Goal: Task Accomplishment & Management: Manage account settings

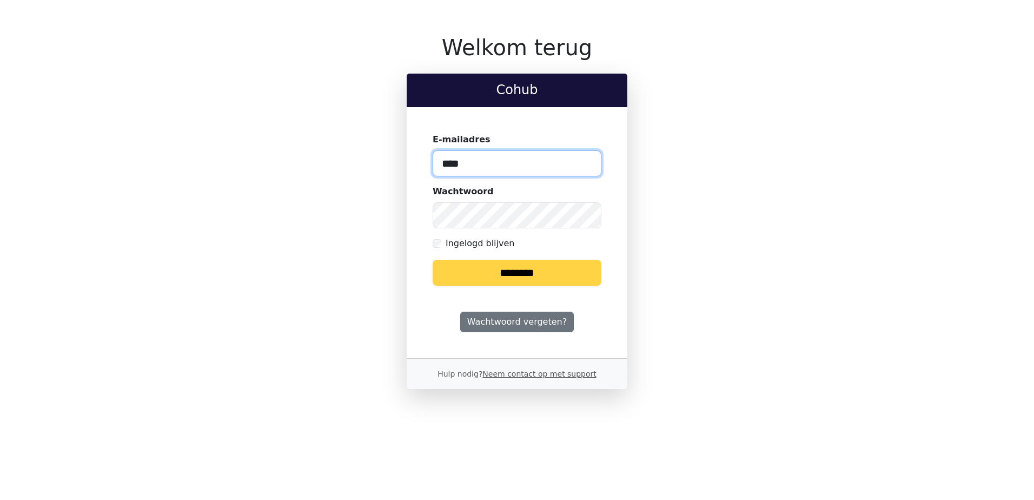
type input "**********"
click at [541, 264] on input "********" at bounding box center [517, 273] width 169 height 26
click at [433, 260] on input "********" at bounding box center [517, 273] width 169 height 26
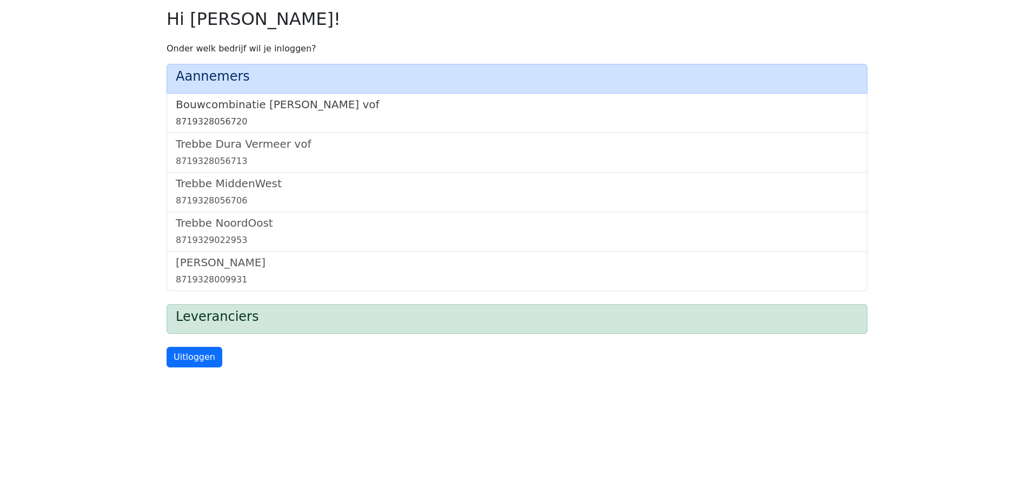
click at [316, 99] on h5 "Bouwcombinatie Trebbe De Nijs vof" at bounding box center [517, 104] width 682 height 13
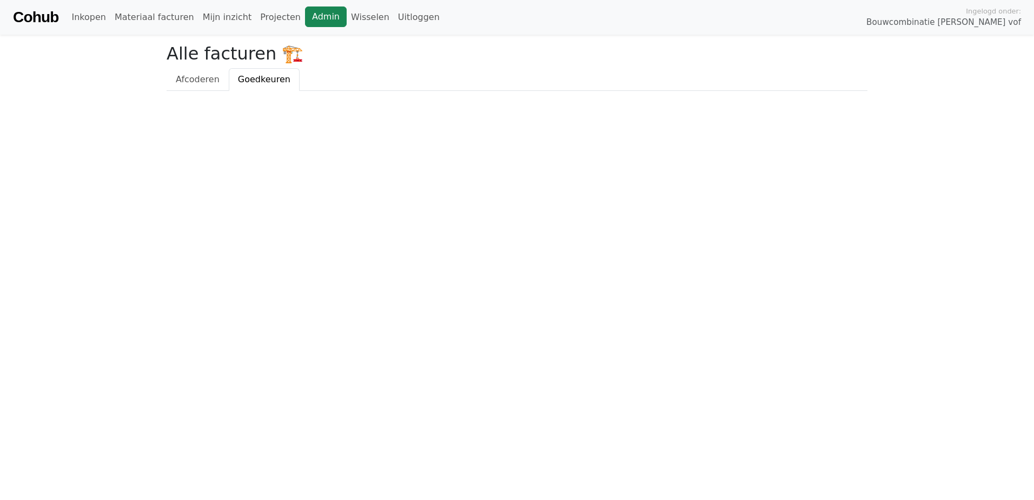
click at [305, 13] on link "Admin" at bounding box center [326, 16] width 42 height 21
click at [347, 20] on link "Wisselen" at bounding box center [370, 17] width 47 height 22
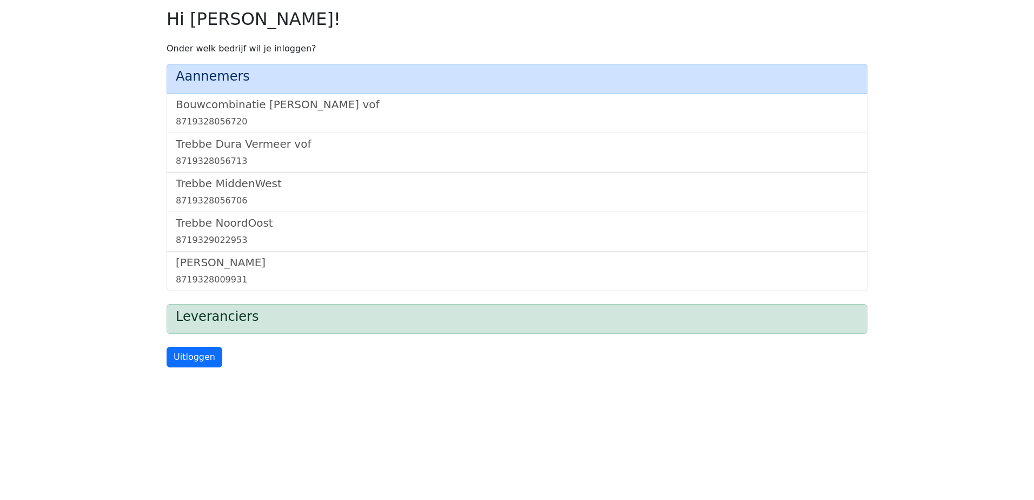
drag, startPoint x: 230, startPoint y: 138, endPoint x: 251, endPoint y: 132, distance: 21.9
click at [231, 139] on h5 "Trebbe Dura Vermeer vof" at bounding box center [517, 143] width 682 height 13
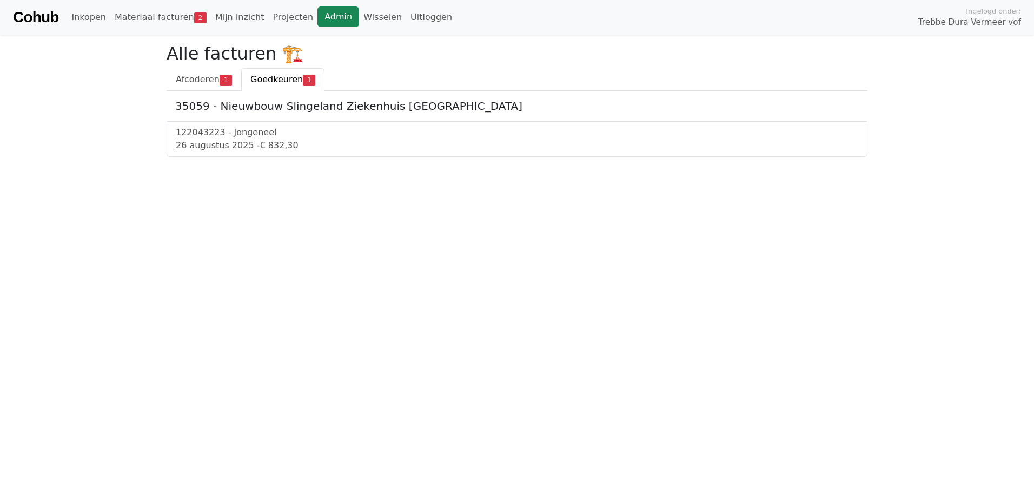
click at [317, 23] on link "Admin" at bounding box center [338, 16] width 42 height 21
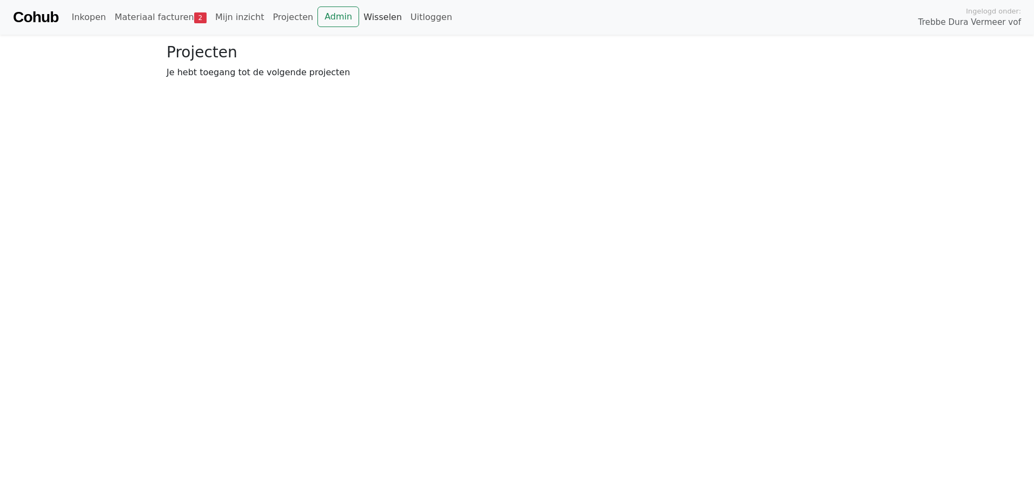
click at [360, 21] on link "Wisselen" at bounding box center [382, 17] width 47 height 22
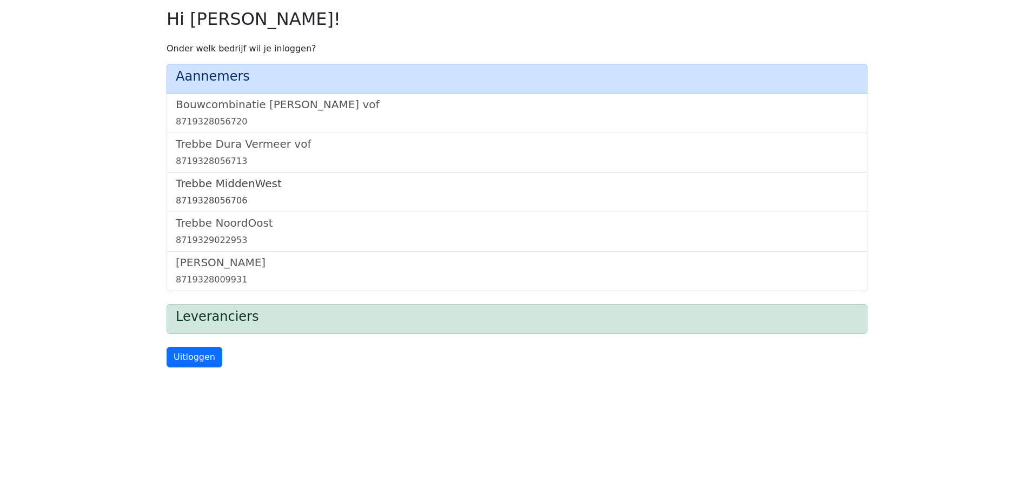
click at [262, 183] on h5 "Trebbe MiddenWest" at bounding box center [517, 183] width 682 height 13
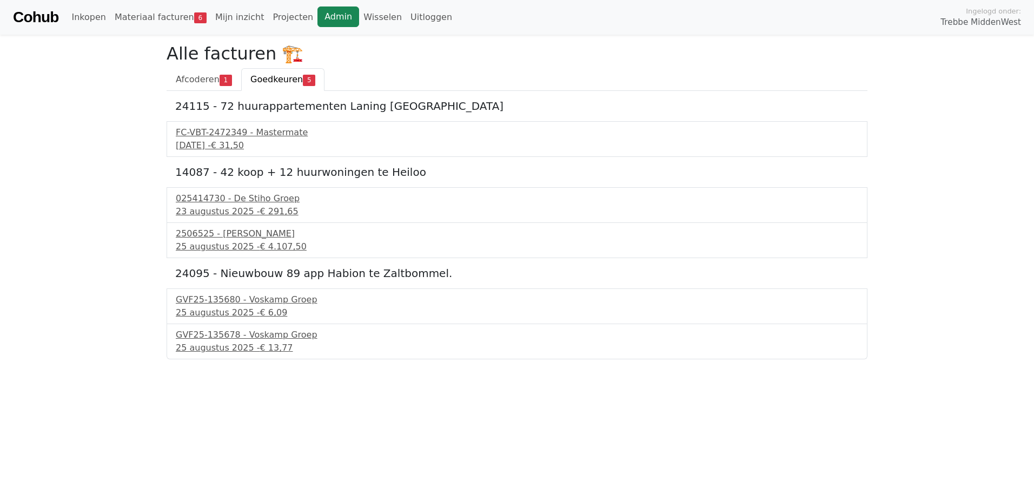
click at [318, 14] on link "Admin" at bounding box center [338, 16] width 42 height 21
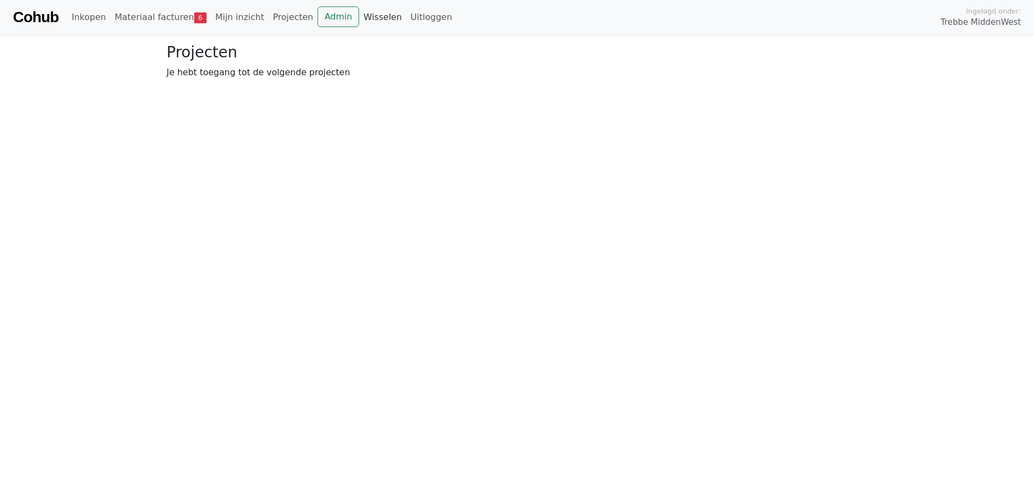
click at [359, 18] on link "Wisselen" at bounding box center [382, 17] width 47 height 22
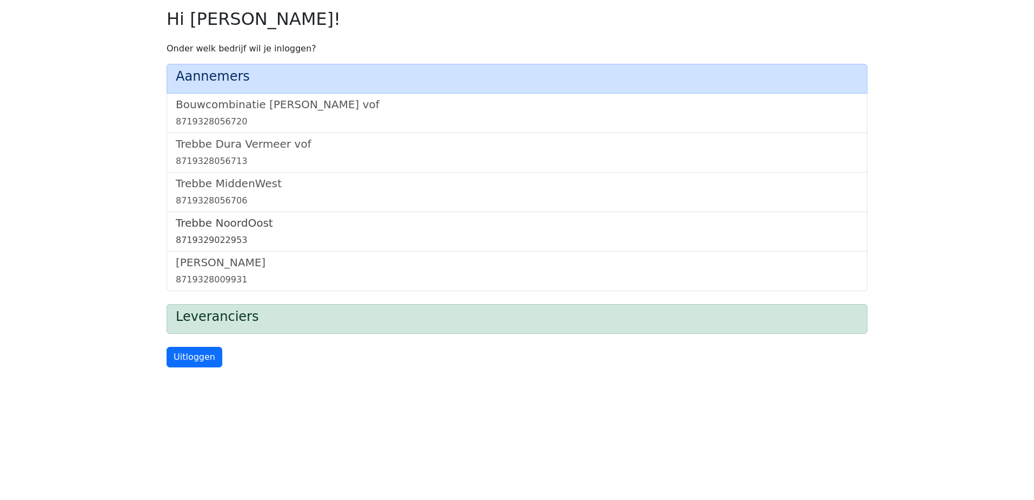
click at [220, 222] on h5 "Trebbe NoordOost" at bounding box center [517, 222] width 682 height 13
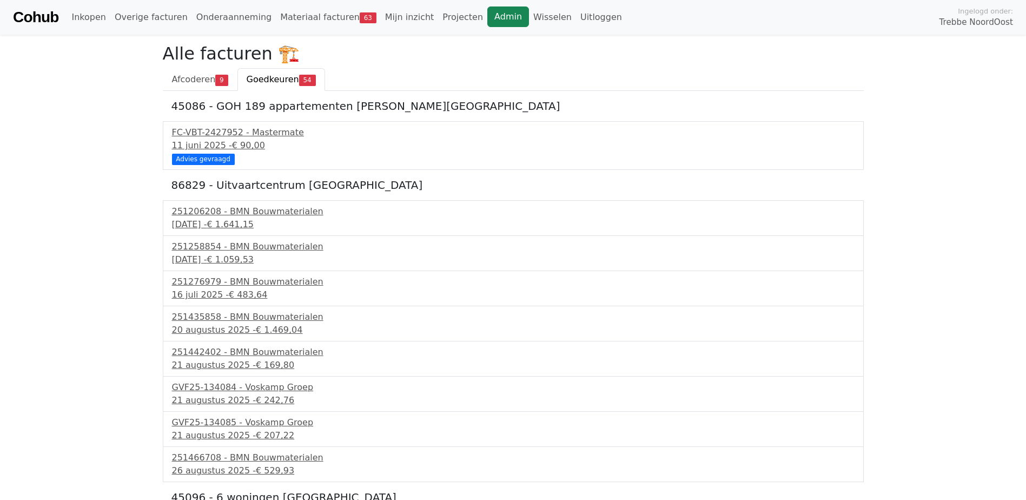
click at [487, 14] on link "Admin" at bounding box center [508, 16] width 42 height 21
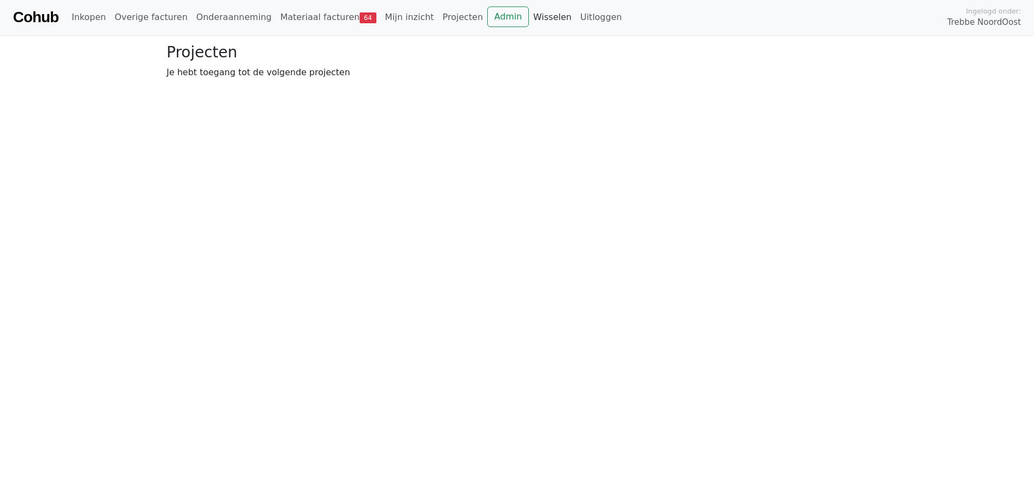
click at [529, 16] on link "Wisselen" at bounding box center [552, 17] width 47 height 22
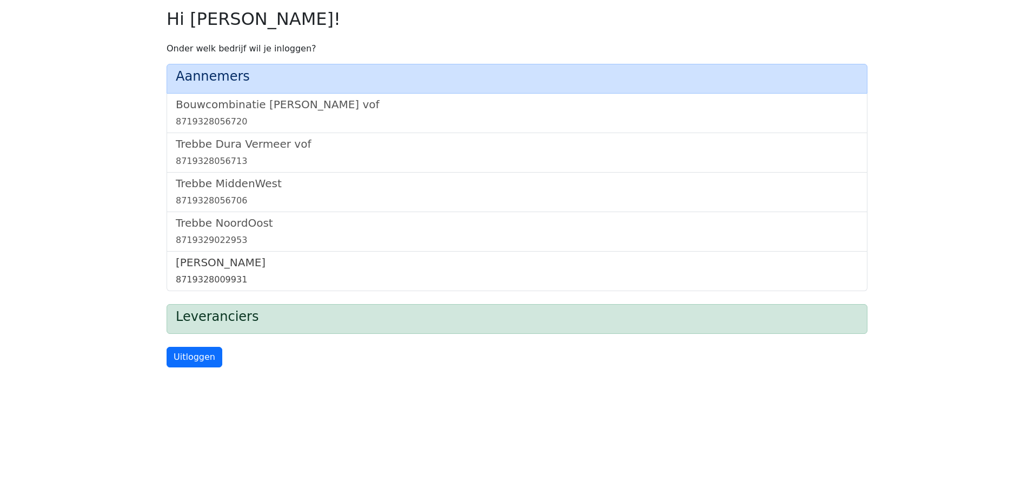
click at [212, 262] on h5 "[PERSON_NAME]" at bounding box center [517, 262] width 682 height 13
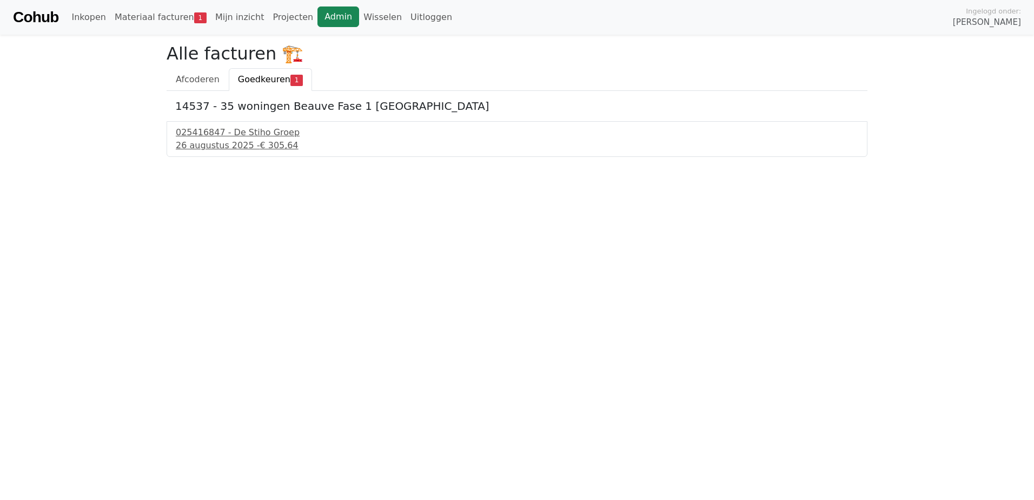
click at [317, 11] on link "Admin" at bounding box center [338, 16] width 42 height 21
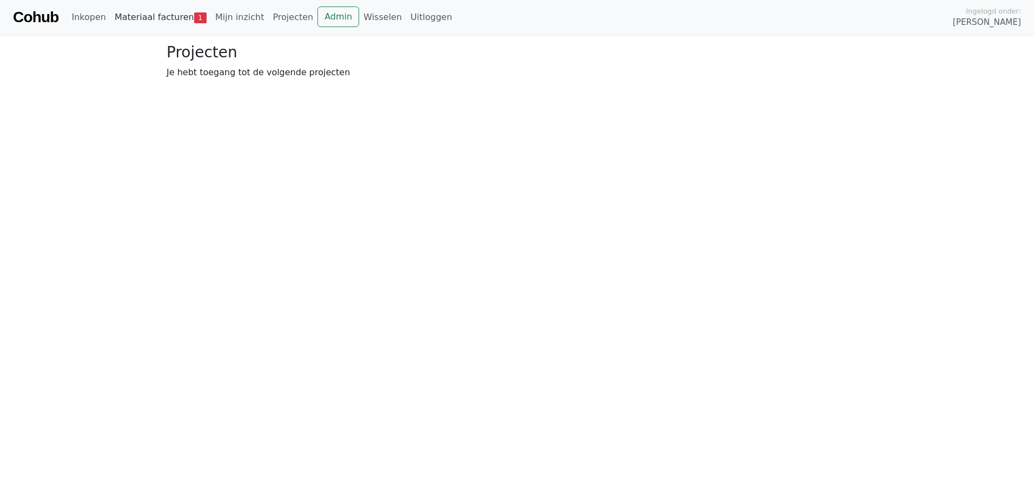
click at [142, 14] on link "Materiaal facturen 1" at bounding box center [160, 17] width 101 height 22
click at [267, 83] on span "Goedkeuren" at bounding box center [264, 79] width 52 height 10
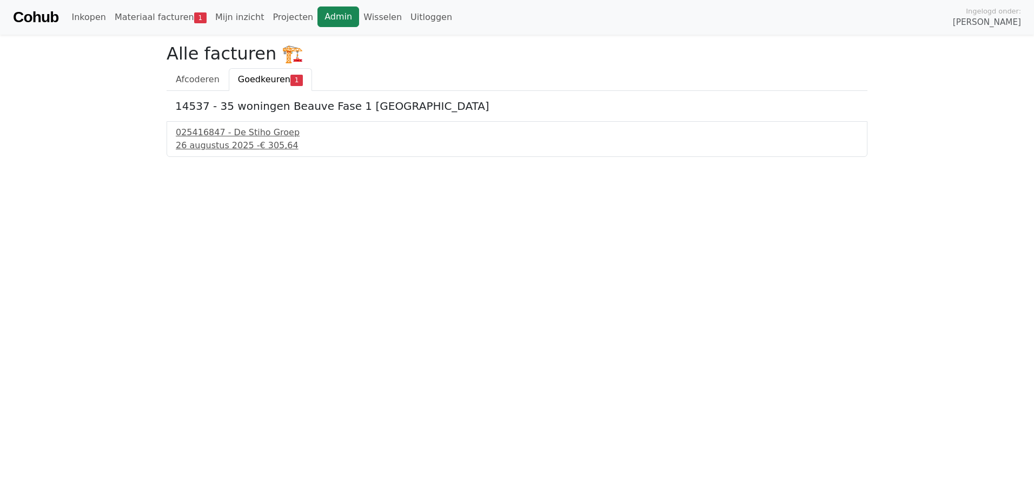
click at [317, 21] on link "Admin" at bounding box center [338, 16] width 42 height 21
